Goal: Task Accomplishment & Management: Manage account settings

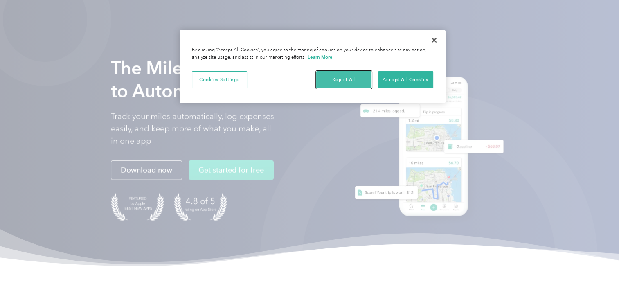
click at [360, 79] on button "Reject All" at bounding box center [343, 79] width 55 height 17
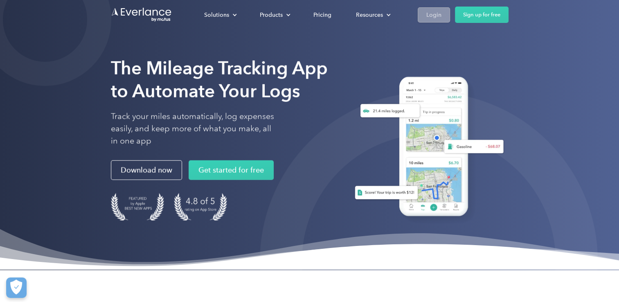
click at [439, 11] on div "Login" at bounding box center [433, 15] width 15 height 10
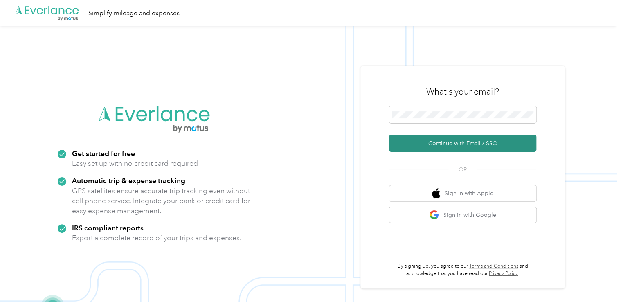
click at [464, 143] on button "Continue with Email / SSO" at bounding box center [462, 143] width 147 height 17
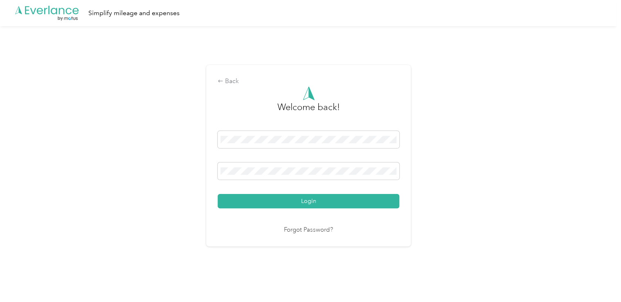
click at [304, 199] on button "Login" at bounding box center [309, 201] width 182 height 14
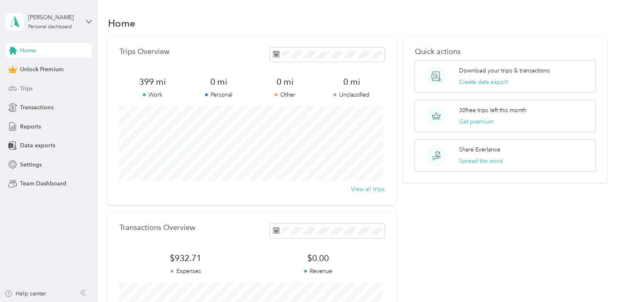
click at [27, 87] on span "Trips" at bounding box center [26, 88] width 13 height 9
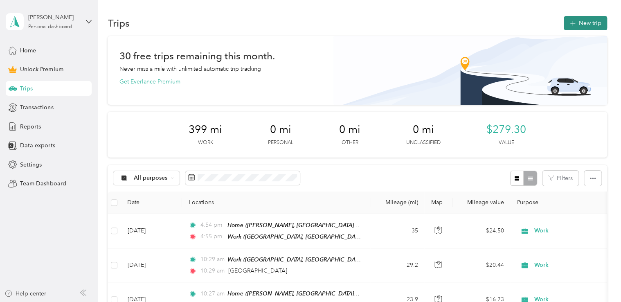
click at [587, 20] on button "New trip" at bounding box center [585, 23] width 43 height 14
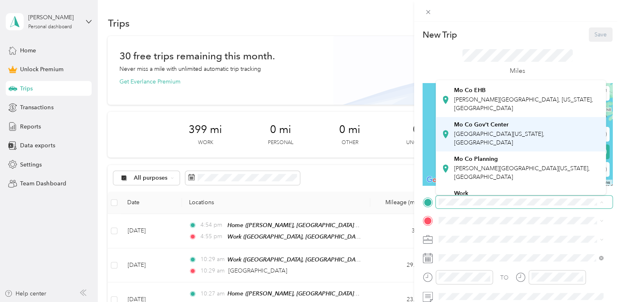
scroll to position [82, 0]
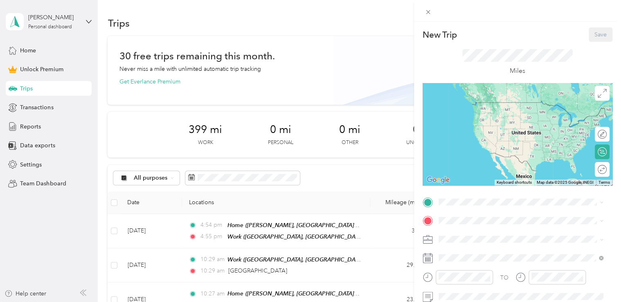
click at [499, 167] on span "[GEOGRAPHIC_DATA], [US_STATE], [GEOGRAPHIC_DATA]" at bounding box center [501, 175] width 94 height 16
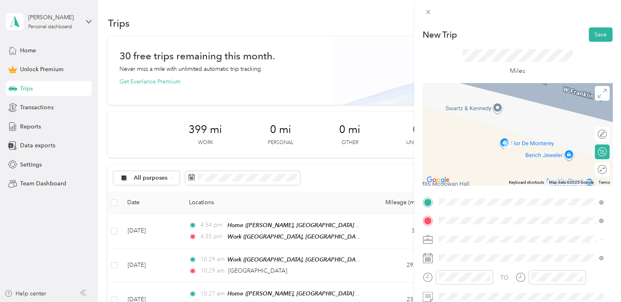
click at [506, 119] on span "[STREET_ADDRESS][US_STATE]" at bounding box center [495, 120] width 82 height 7
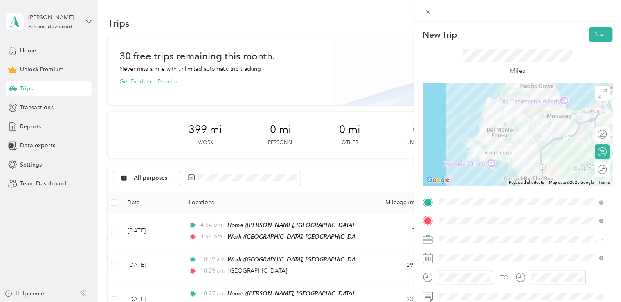
scroll to position [41, 0]
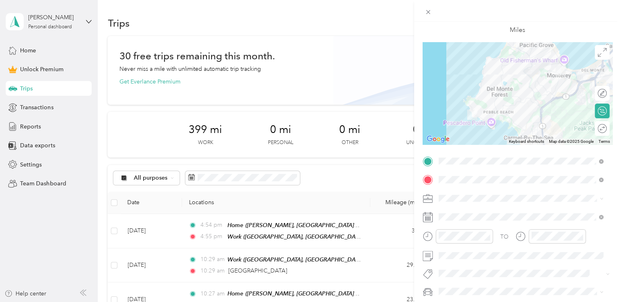
click at [454, 83] on span "Work" at bounding box center [448, 80] width 14 height 7
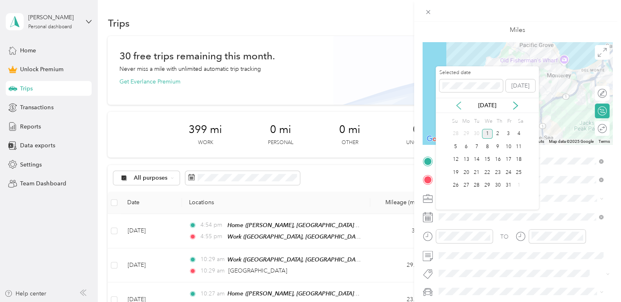
click at [457, 104] on icon at bounding box center [459, 105] width 8 height 8
click at [478, 174] on div "23" at bounding box center [476, 172] width 11 height 10
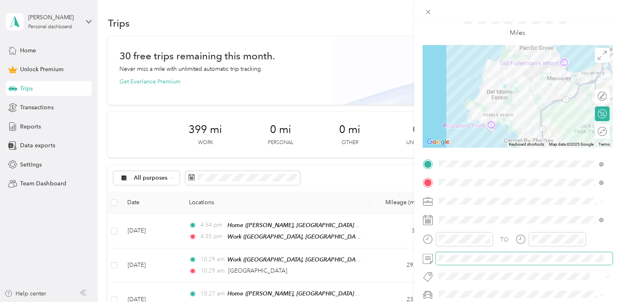
scroll to position [0, 0]
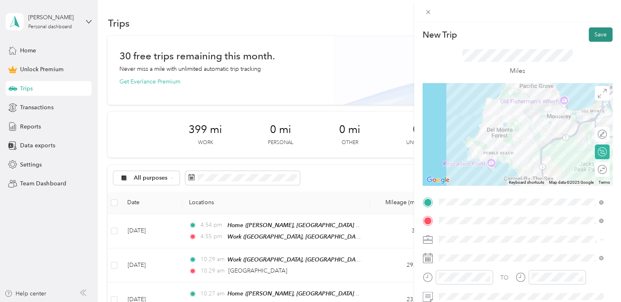
click at [597, 32] on button "Save" at bounding box center [601, 34] width 24 height 14
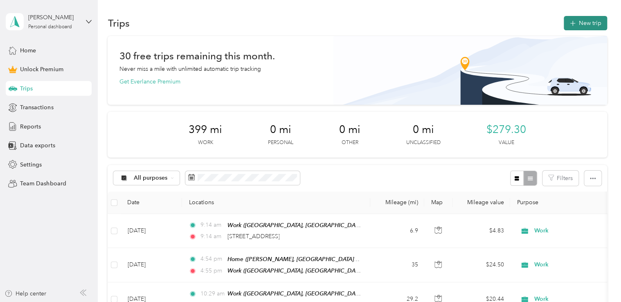
click at [579, 18] on button "New trip" at bounding box center [585, 23] width 43 height 14
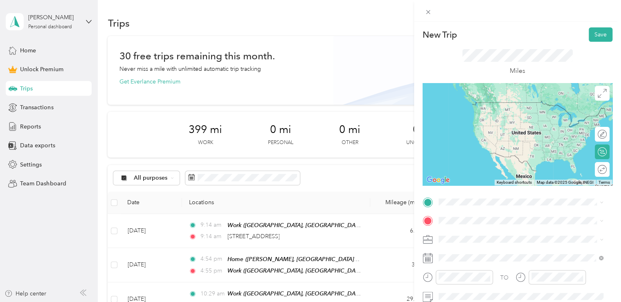
click at [507, 104] on span "[STREET_ADDRESS][US_STATE]" at bounding box center [495, 100] width 82 height 7
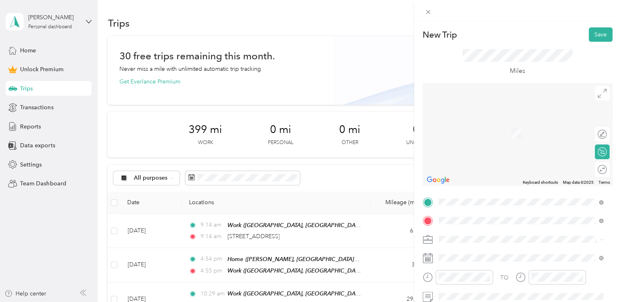
click at [500, 122] on span "[STREET_ADDRESS][US_STATE]" at bounding box center [495, 120] width 82 height 7
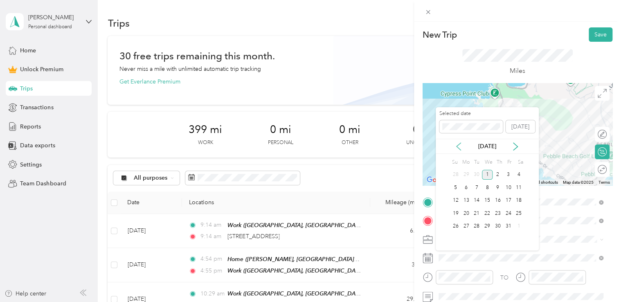
click at [461, 146] on icon at bounding box center [459, 146] width 8 height 8
click at [478, 212] on div "23" at bounding box center [476, 213] width 11 height 10
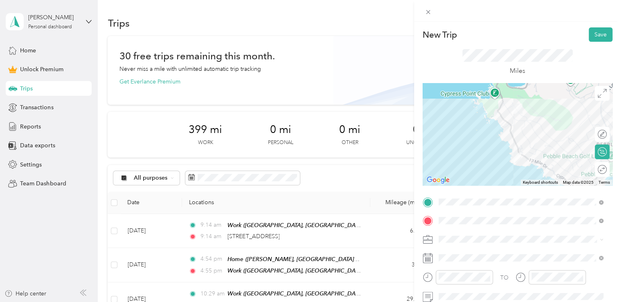
click at [471, 235] on span at bounding box center [524, 239] width 177 height 13
click at [465, 128] on ol "Work Personal The Law Office of [PERSON_NAME] Consultant Other Charity Medical …" at bounding box center [521, 173] width 171 height 115
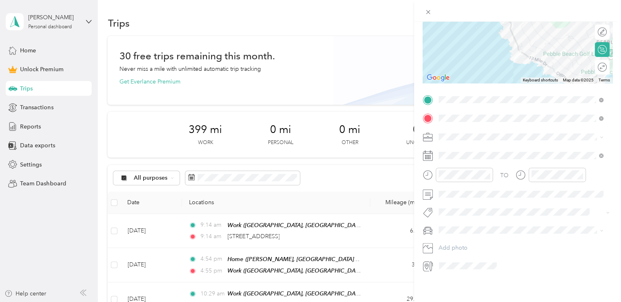
scroll to position [108, 0]
click at [452, 146] on li "Work" at bounding box center [521, 145] width 171 height 14
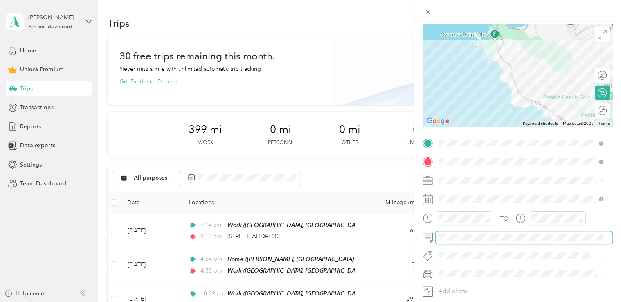
scroll to position [0, 0]
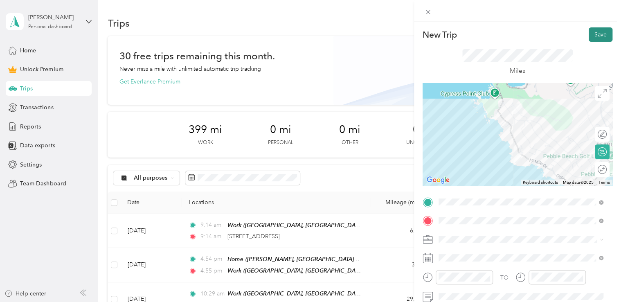
click at [592, 37] on button "Save" at bounding box center [601, 34] width 24 height 14
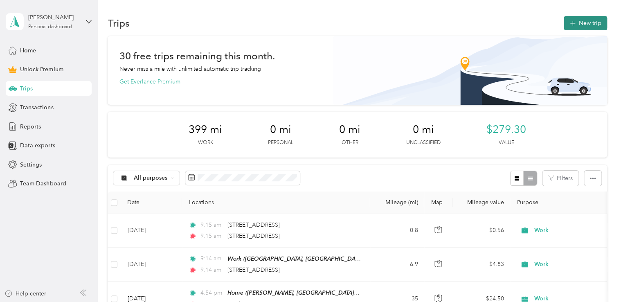
click at [578, 23] on button "New trip" at bounding box center [585, 23] width 43 height 14
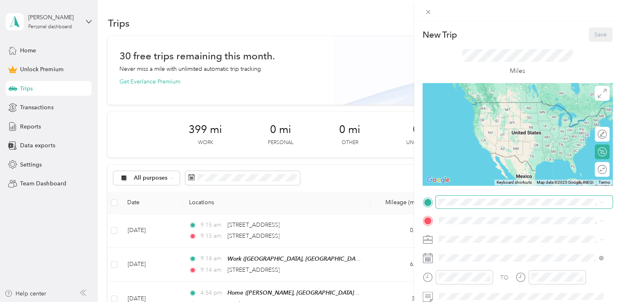
click at [436, 202] on span at bounding box center [524, 202] width 177 height 13
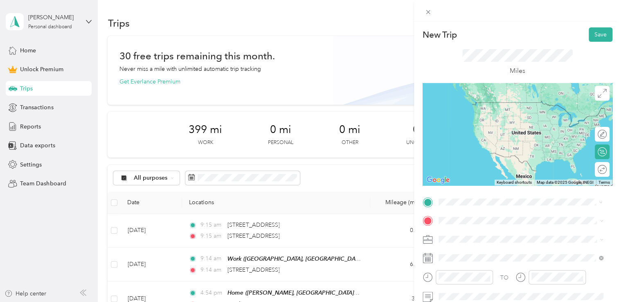
click at [480, 106] on span "[STREET_ADDRESS][US_STATE]" at bounding box center [495, 102] width 82 height 7
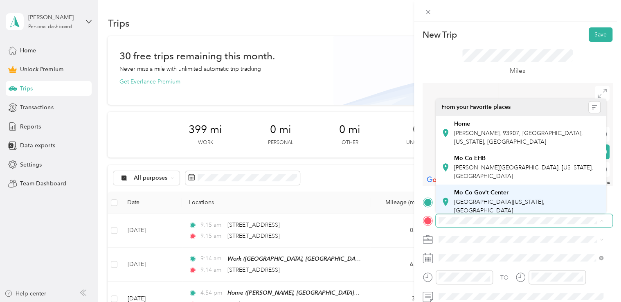
scroll to position [82, 0]
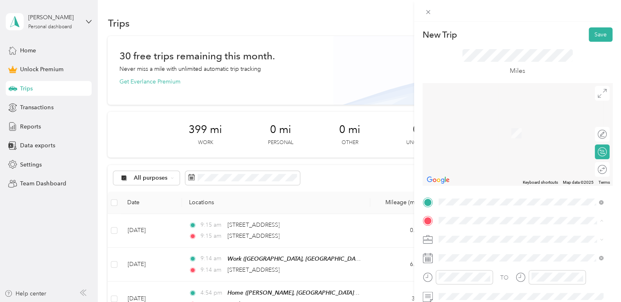
click at [483, 185] on span "[GEOGRAPHIC_DATA], [US_STATE], [GEOGRAPHIC_DATA]" at bounding box center [501, 193] width 94 height 16
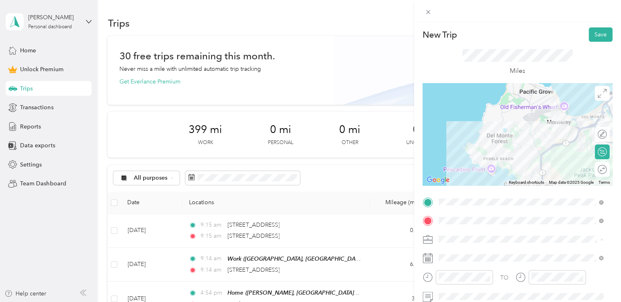
click at [450, 126] on li "Work" at bounding box center [521, 124] width 171 height 14
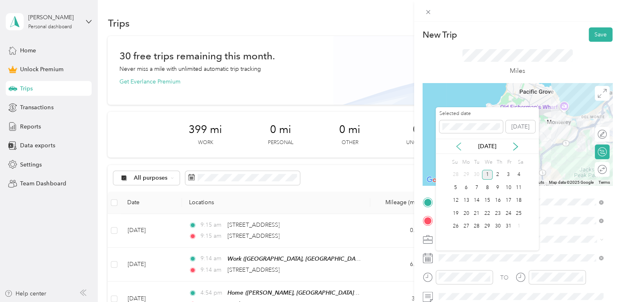
click at [457, 144] on icon at bounding box center [459, 146] width 8 height 8
click at [478, 209] on div "23" at bounding box center [476, 213] width 11 height 10
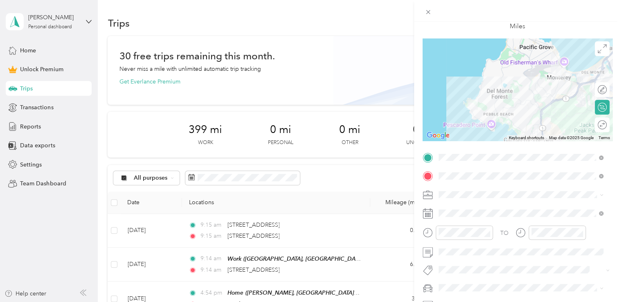
scroll to position [0, 0]
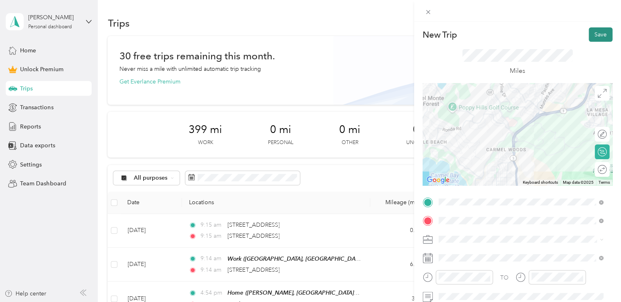
click at [590, 30] on button "Save" at bounding box center [601, 34] width 24 height 14
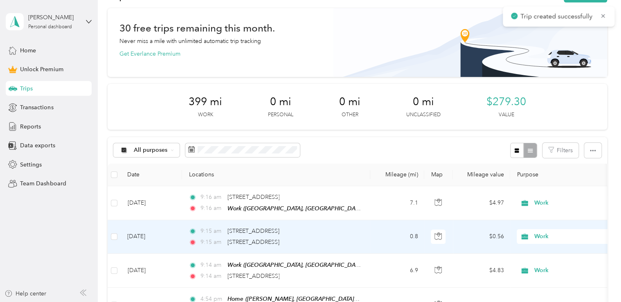
scroll to position [41, 0]
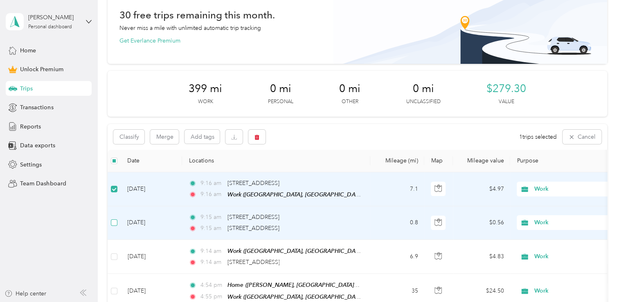
click at [113, 218] on td at bounding box center [114, 223] width 13 height 34
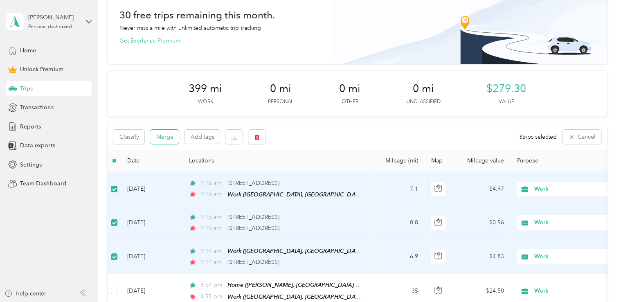
click at [168, 135] on button "Merge" at bounding box center [164, 137] width 29 height 14
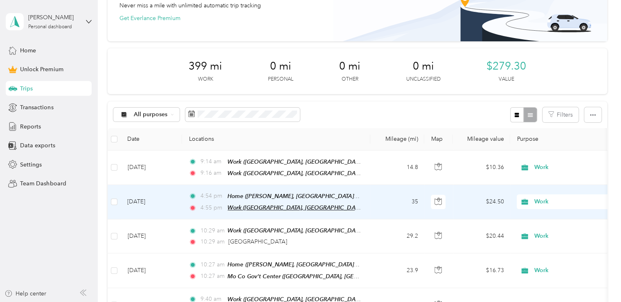
scroll to position [82, 0]
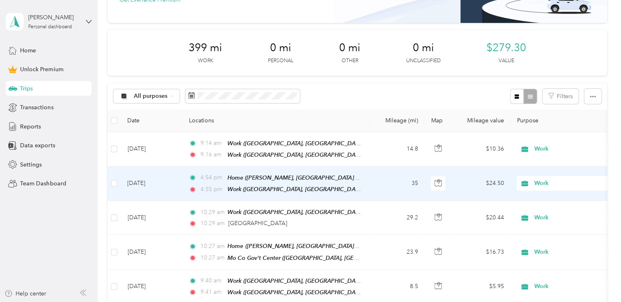
click at [357, 180] on div "4:54 pm Home ([PERSON_NAME], [GEOGRAPHIC_DATA], [US_STATE])" at bounding box center [275, 177] width 172 height 9
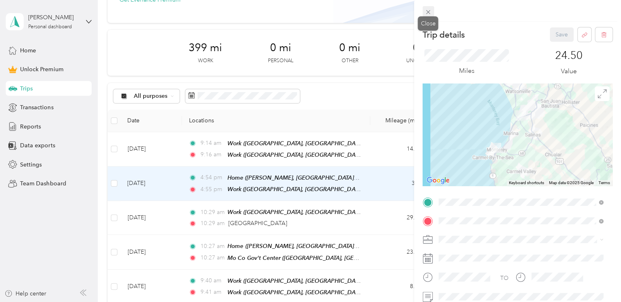
click at [429, 9] on icon at bounding box center [428, 12] width 7 height 7
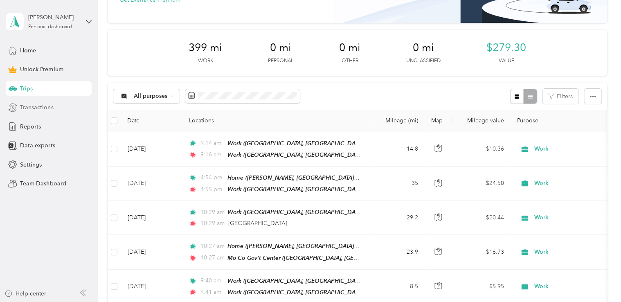
click at [42, 107] on span "Transactions" at bounding box center [36, 107] width 33 height 9
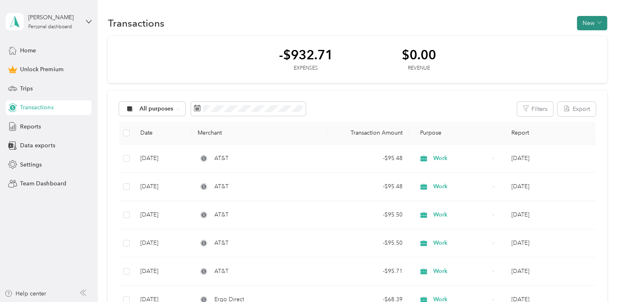
click at [587, 25] on button "New" at bounding box center [592, 23] width 30 height 14
click at [585, 40] on span "Expense" at bounding box center [587, 38] width 22 height 9
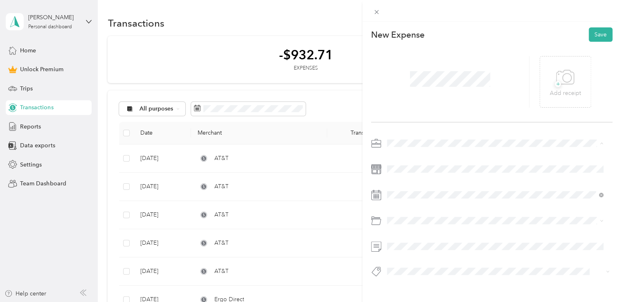
click at [399, 157] on span "Work" at bounding box center [396, 157] width 14 height 7
click at [456, 111] on div "3" at bounding box center [456, 111] width 11 height 10
click at [414, 255] on li "Mobile Phone Plan" at bounding box center [495, 253] width 222 height 14
click at [596, 40] on button "Save" at bounding box center [601, 34] width 24 height 14
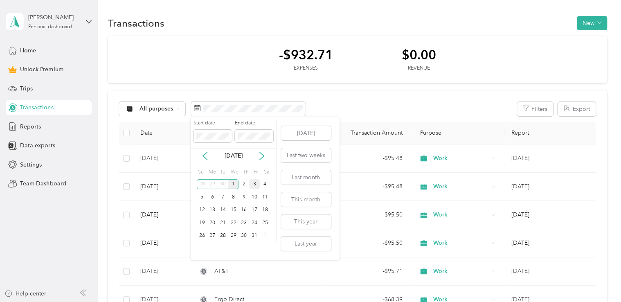
click at [254, 186] on div "3" at bounding box center [254, 184] width 11 height 10
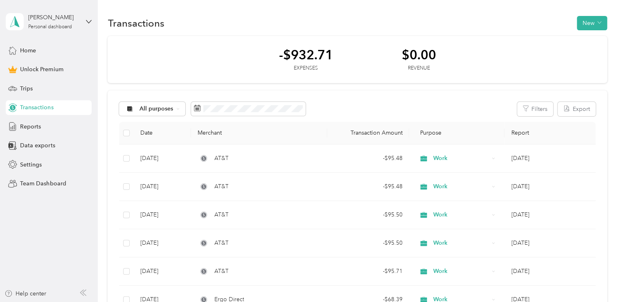
click at [331, 107] on div "All purposes Filters Export" at bounding box center [357, 109] width 476 height 14
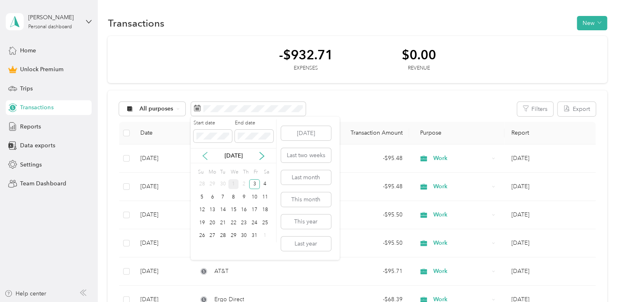
click at [206, 156] on icon at bounding box center [205, 156] width 8 height 8
click at [212, 181] on div "1" at bounding box center [212, 184] width 11 height 10
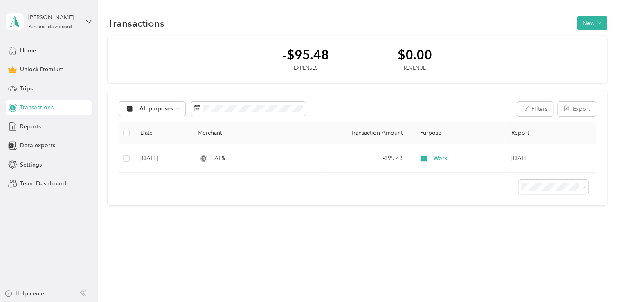
click at [391, 237] on div "Transactions New -$95.48 Expenses $0.00 Revenue All purposes Filters Export Dat…" at bounding box center [357, 125] width 519 height 250
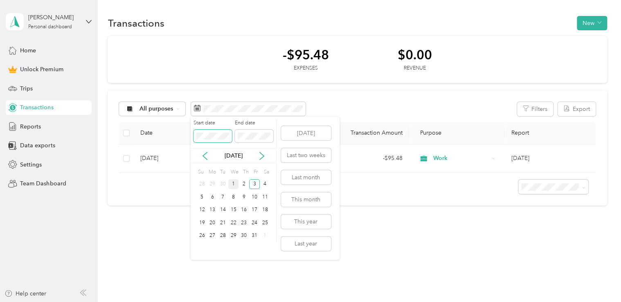
click at [190, 131] on body "[PERSON_NAME] Personal dashboard Home Unlock Premium Trips Transactions Reports…" at bounding box center [308, 151] width 617 height 302
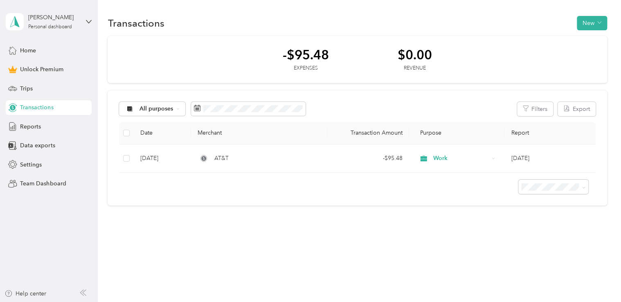
click at [358, 275] on div "Transactions New -$95.48 Expenses $0.00 Revenue All purposes Filters Export Dat…" at bounding box center [357, 151] width 519 height 302
click at [239, 103] on span at bounding box center [248, 109] width 115 height 14
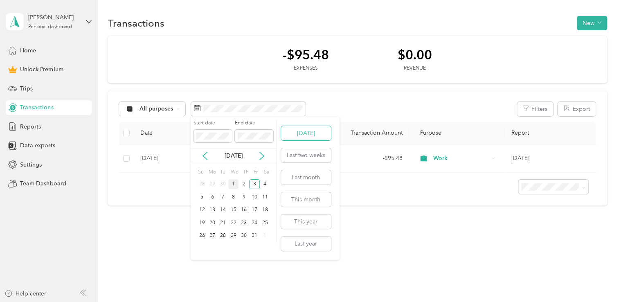
click at [298, 135] on button "[DATE]" at bounding box center [306, 133] width 50 height 14
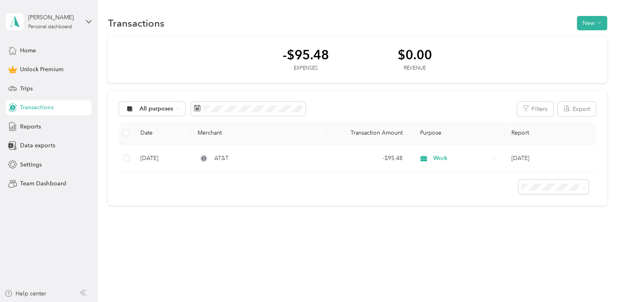
click at [363, 222] on div "Transactions New -$95.48 Expenses $0.00 Revenue All purposes Filters Export Dat…" at bounding box center [357, 125] width 519 height 250
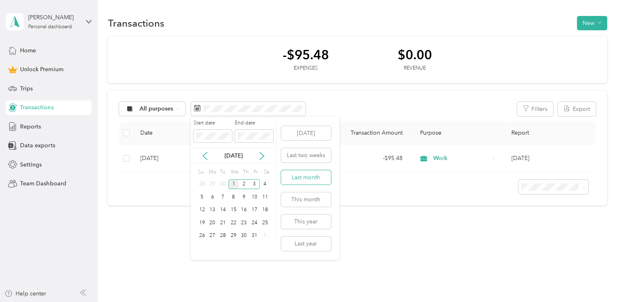
click at [311, 177] on button "Last month" at bounding box center [306, 177] width 50 height 14
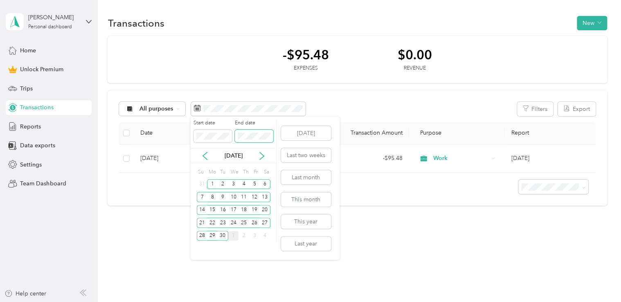
click at [236, 131] on span at bounding box center [254, 136] width 38 height 13
click at [235, 133] on span at bounding box center [254, 136] width 38 height 13
click at [296, 134] on button "[DATE]" at bounding box center [306, 133] width 50 height 14
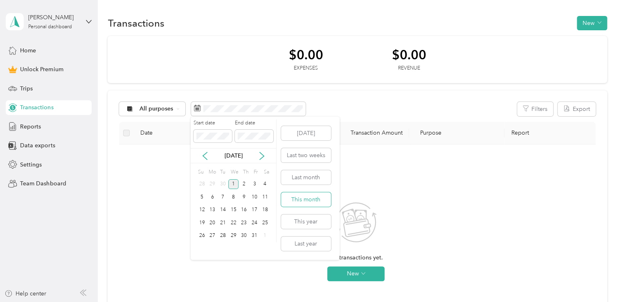
click at [316, 197] on button "This month" at bounding box center [306, 199] width 50 height 14
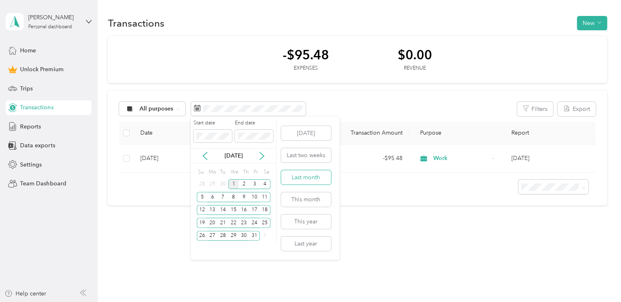
click at [300, 178] on button "Last month" at bounding box center [306, 177] width 50 height 14
